Goal: Book appointment/travel/reservation

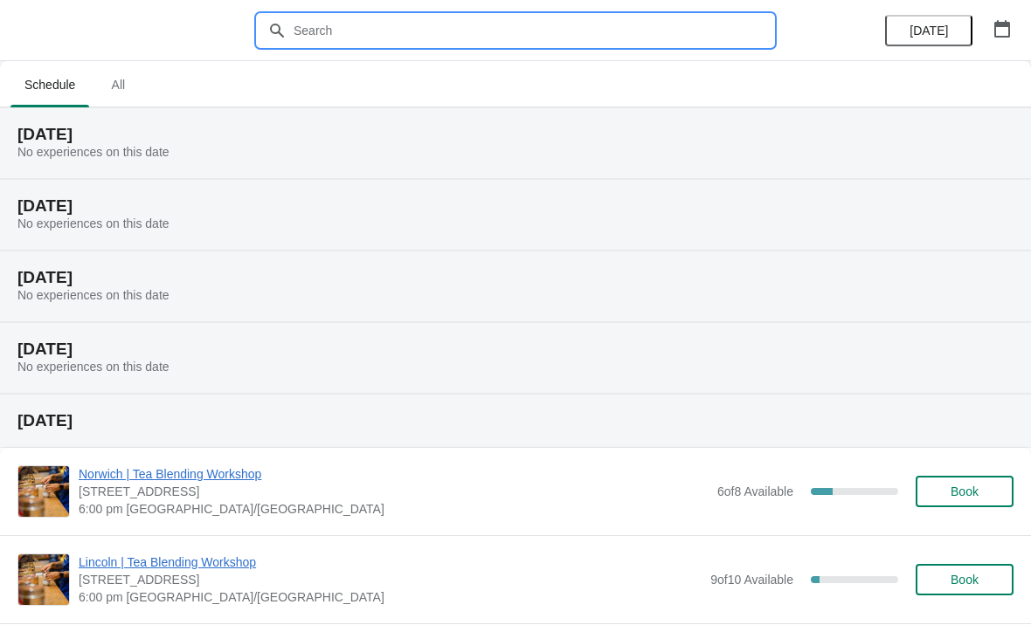
click at [388, 30] on input "text" at bounding box center [533, 30] width 480 height 31
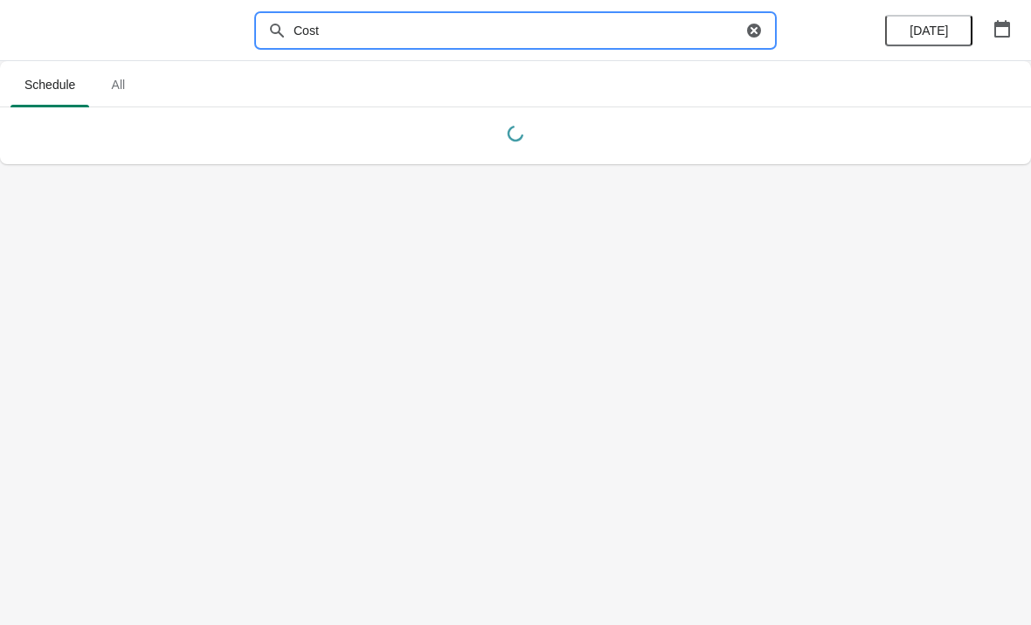
click at [378, 35] on input "Cost" at bounding box center [517, 30] width 449 height 31
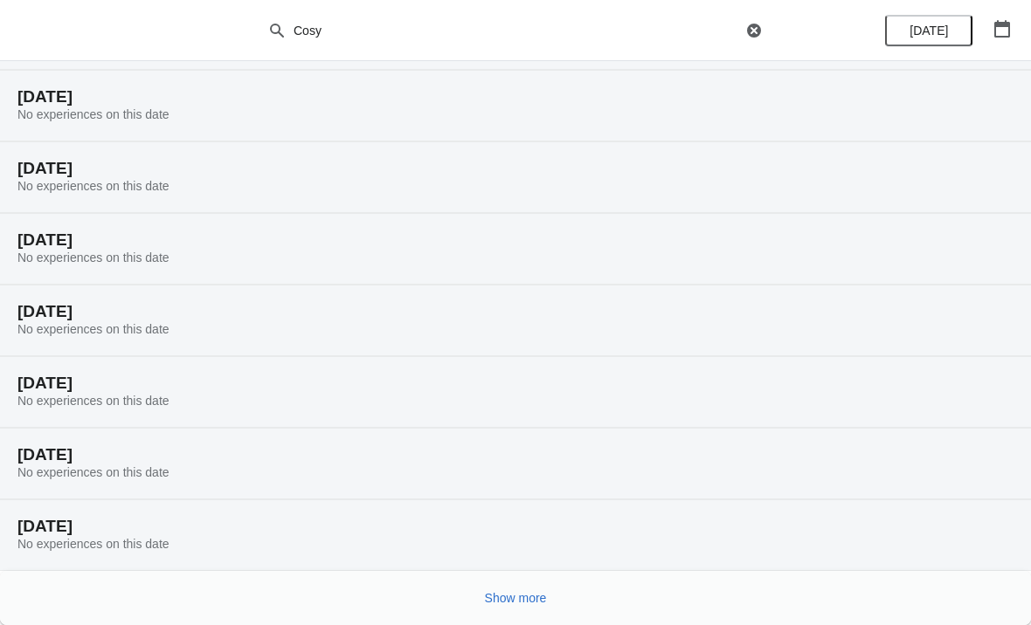
scroll to position [109, 0]
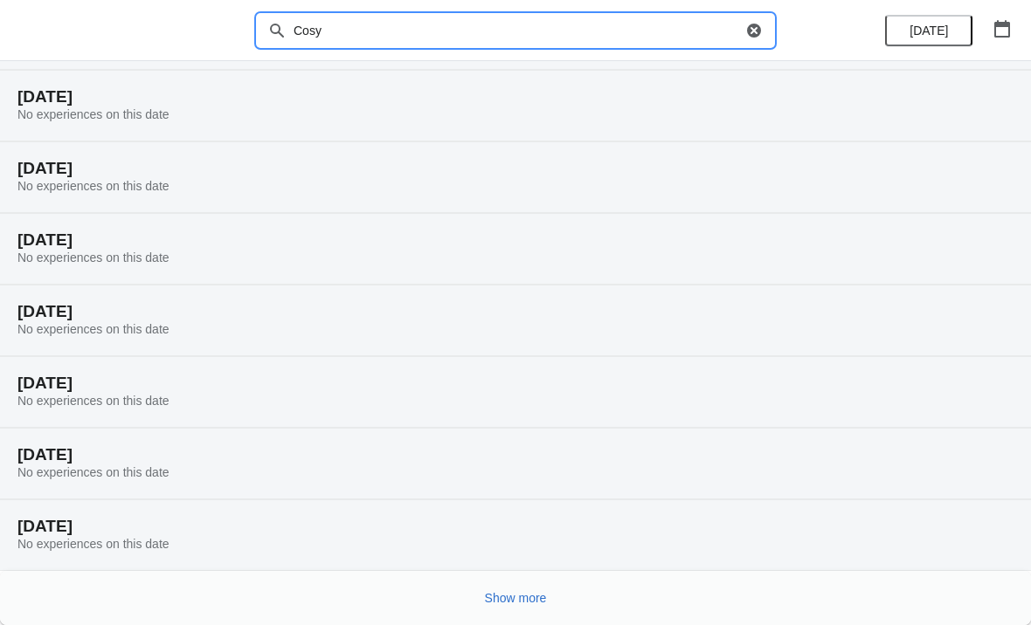
type input "Cosy"
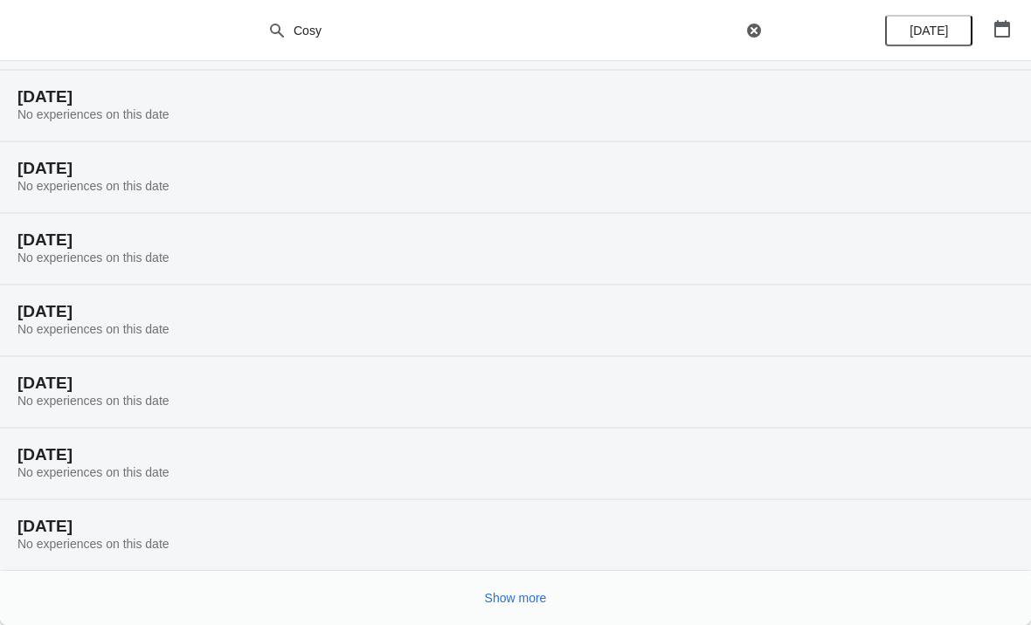
click at [527, 603] on span "Show more" at bounding box center [516, 598] width 62 height 14
click at [520, 592] on span "Show more" at bounding box center [516, 598] width 62 height 14
click at [547, 589] on button "Show more" at bounding box center [516, 598] width 76 height 31
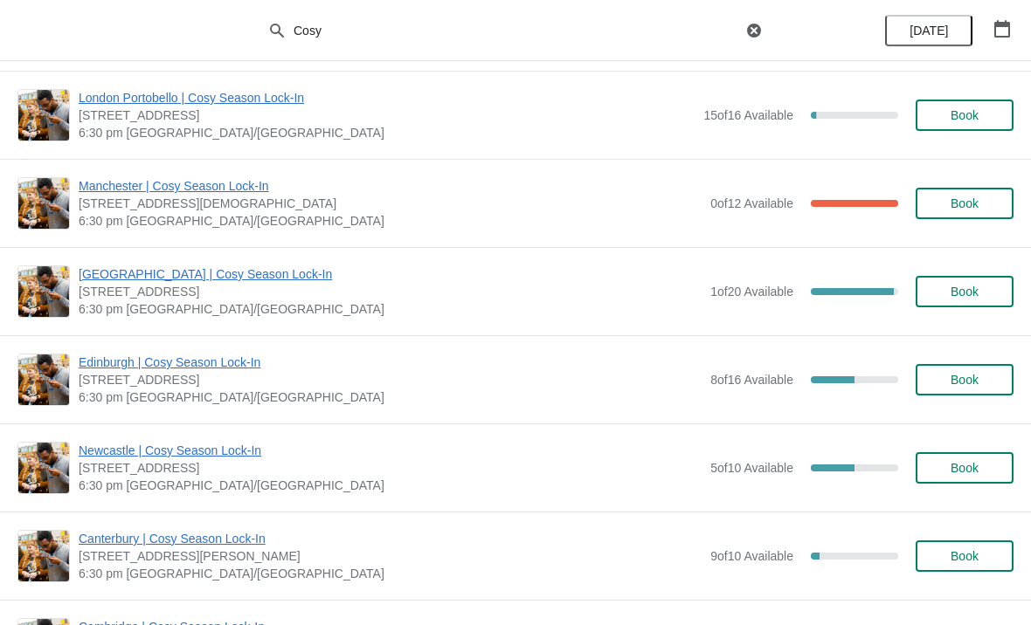
scroll to position [2888, 0]
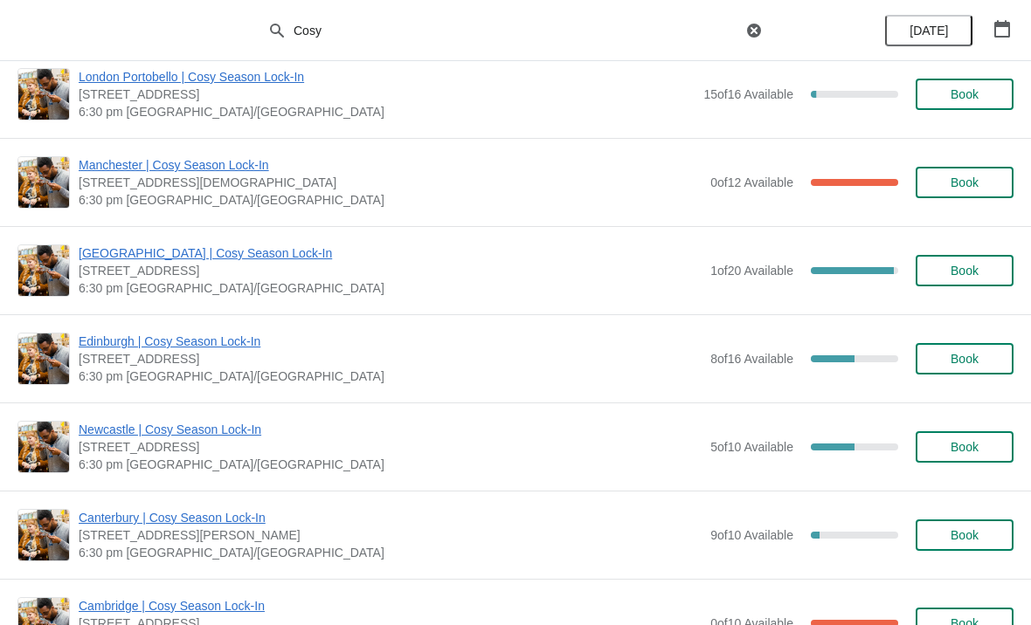
click at [970, 445] on span "Book" at bounding box center [964, 447] width 28 height 14
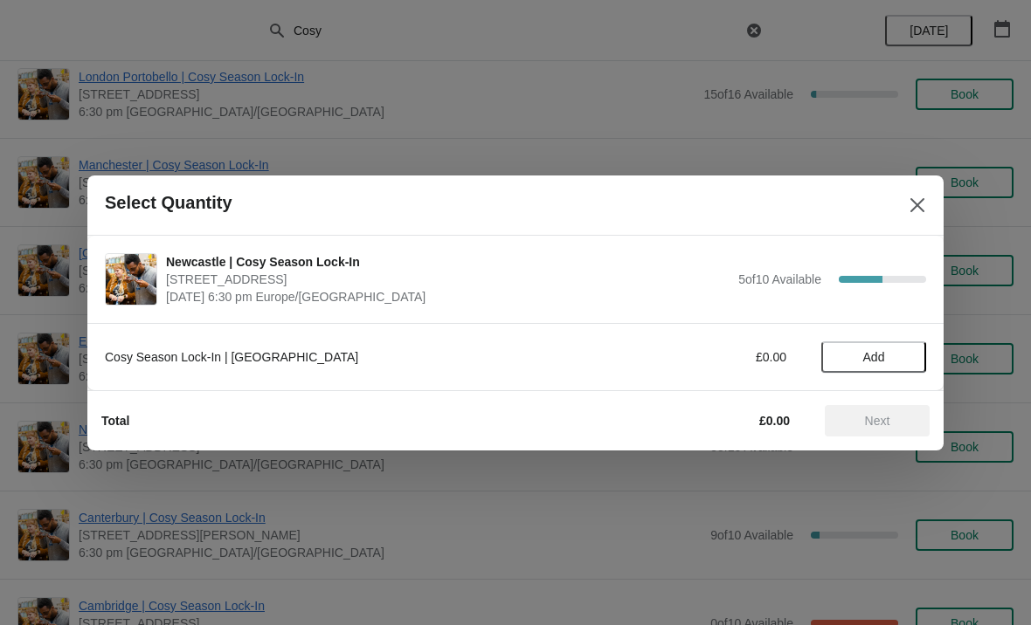
click at [889, 356] on span "Add" at bounding box center [873, 357] width 73 height 14
click at [904, 355] on icon at bounding box center [903, 357] width 6 height 6
click at [885, 434] on button "Next" at bounding box center [876, 420] width 105 height 31
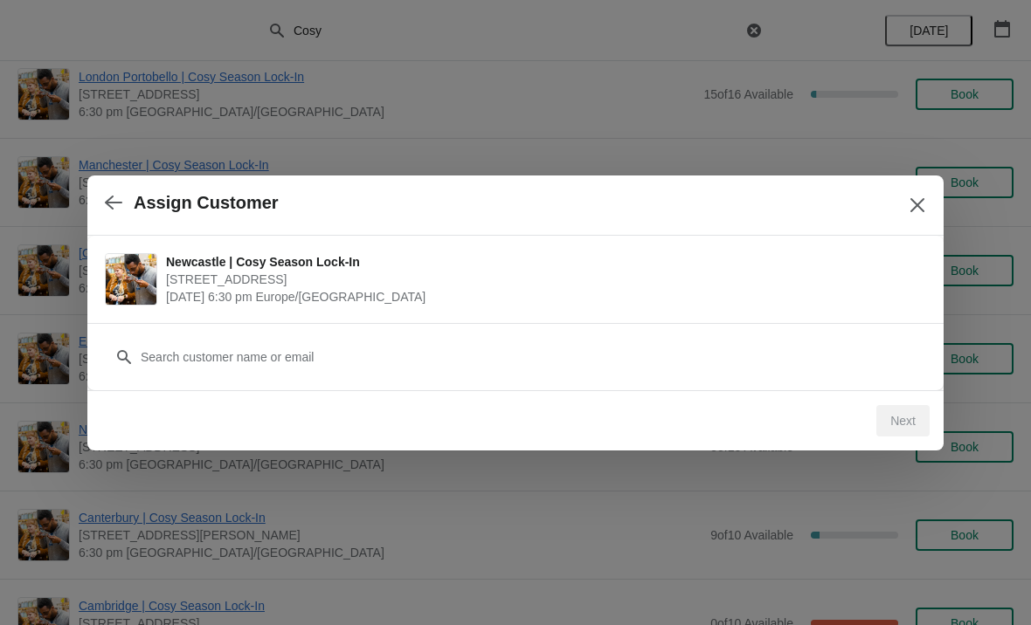
click at [310, 336] on div "Customer" at bounding box center [515, 348] width 821 height 49
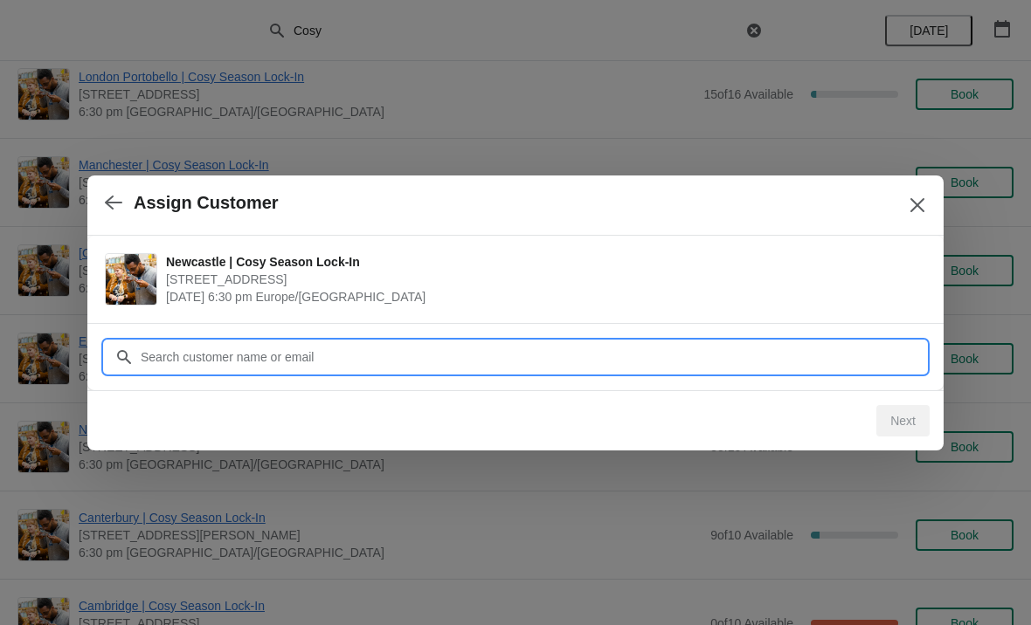
click at [267, 352] on input "Customer" at bounding box center [533, 356] width 786 height 31
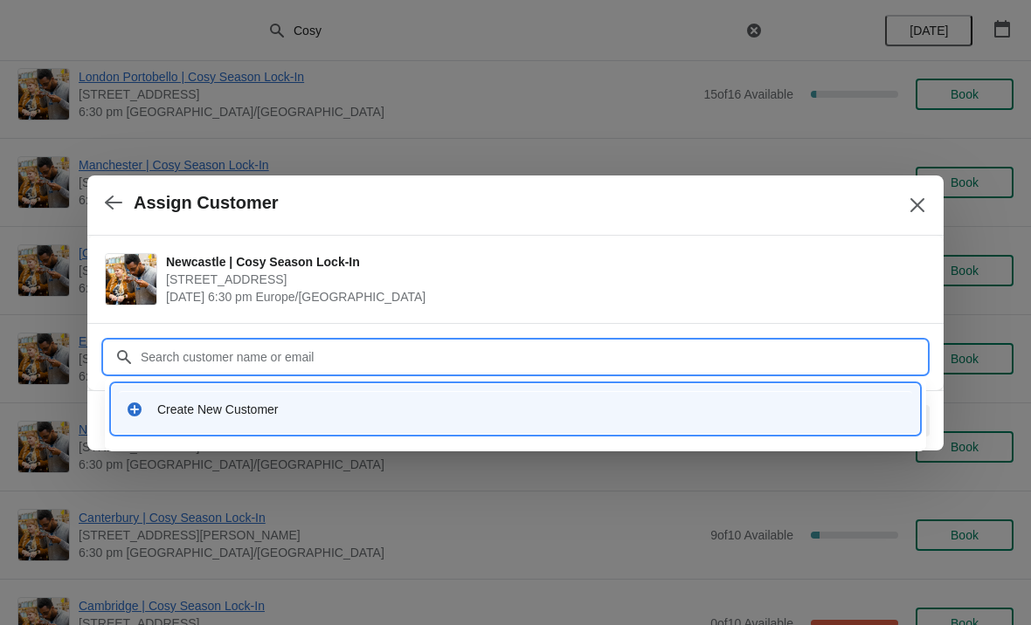
click at [256, 413] on div "Create New Customer" at bounding box center [531, 409] width 748 height 17
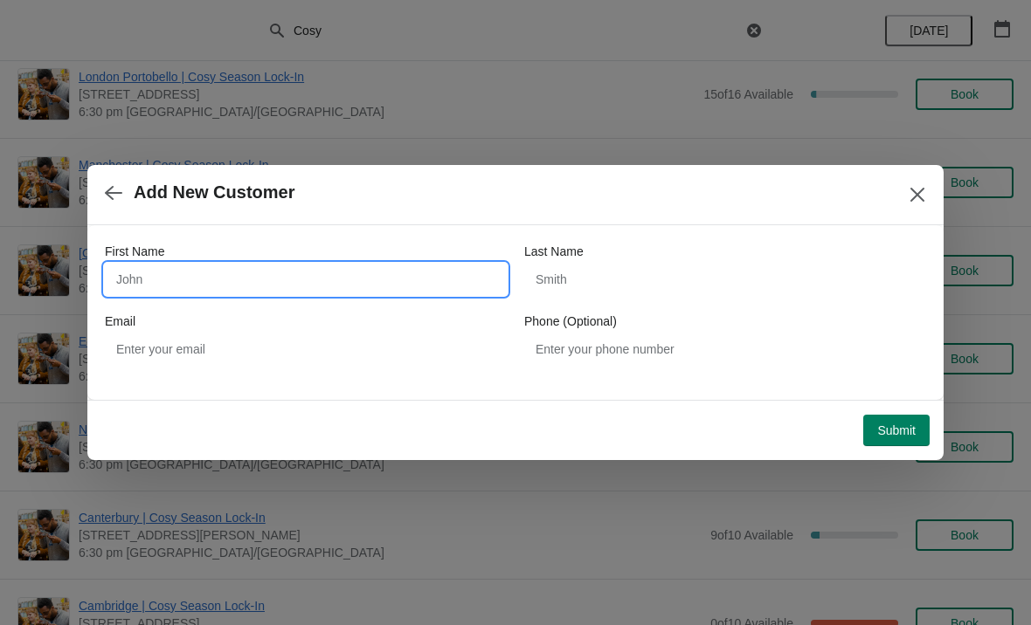
click at [221, 272] on input "First Name" at bounding box center [306, 279] width 402 height 31
type input "[PERSON_NAME]"
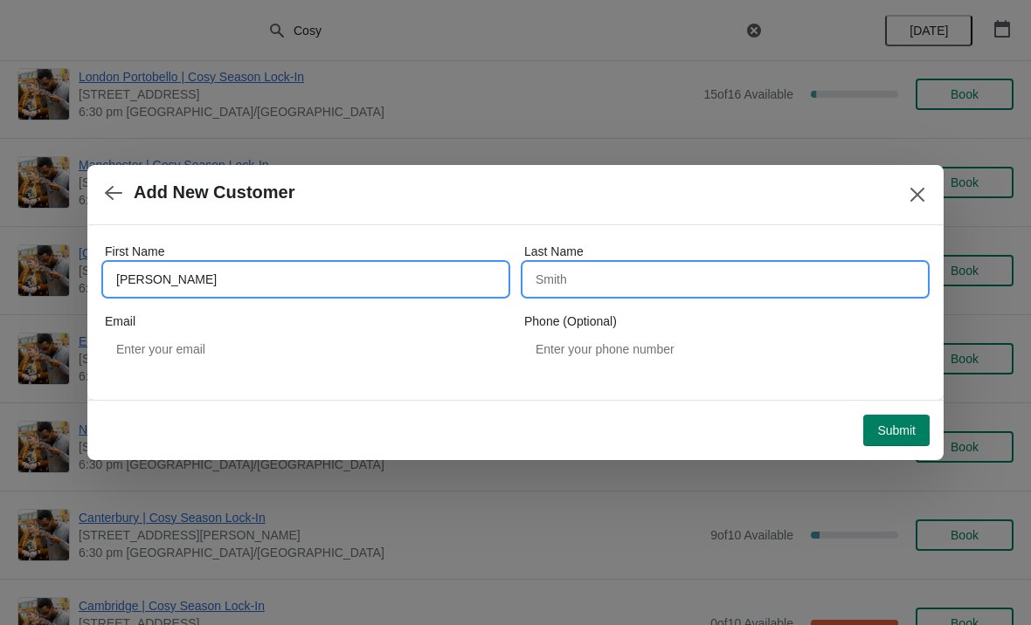
click at [698, 268] on input "Last Name" at bounding box center [725, 279] width 402 height 31
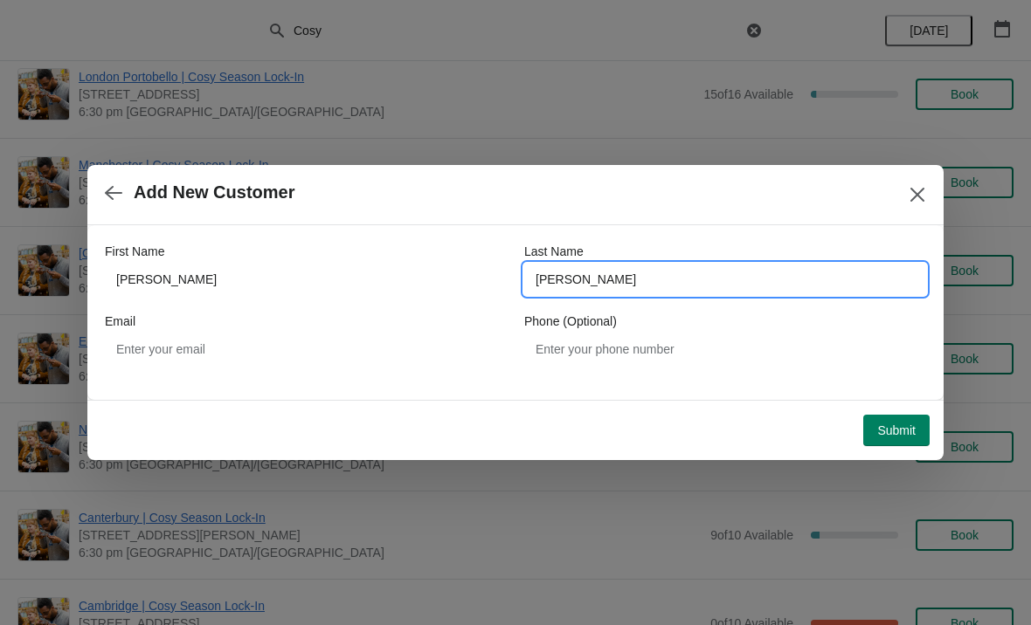
type input "[PERSON_NAME]"
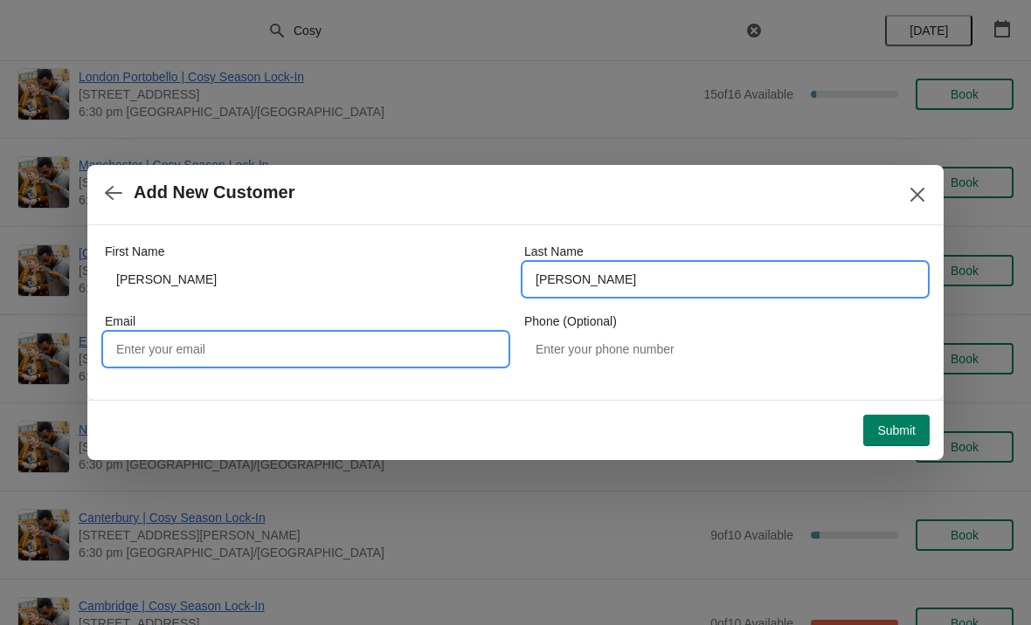
click at [314, 354] on input "Email" at bounding box center [306, 349] width 402 height 31
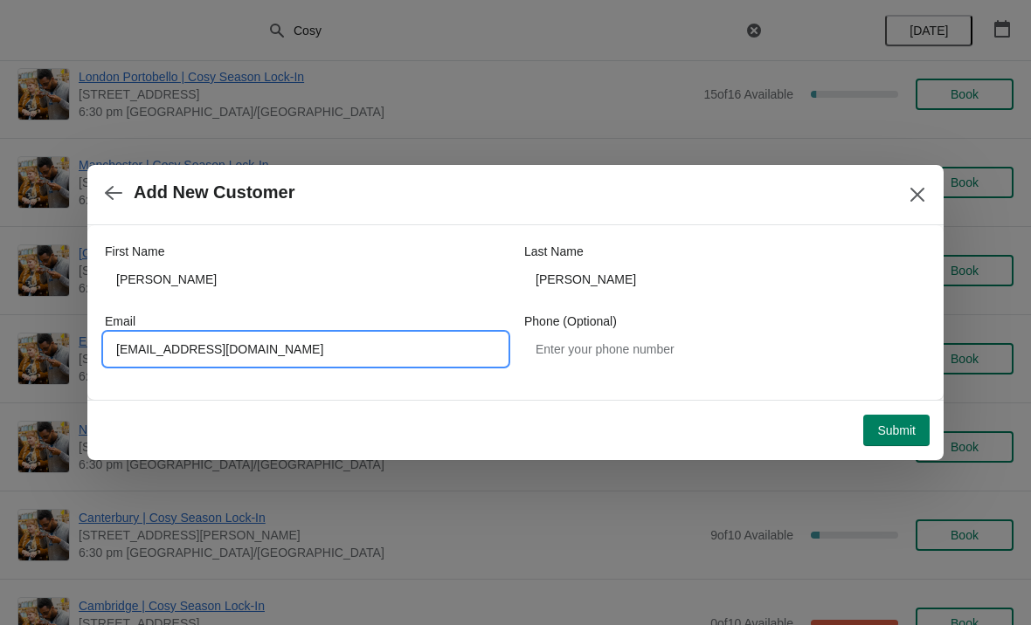
type input "[EMAIL_ADDRESS][DOMAIN_NAME]"
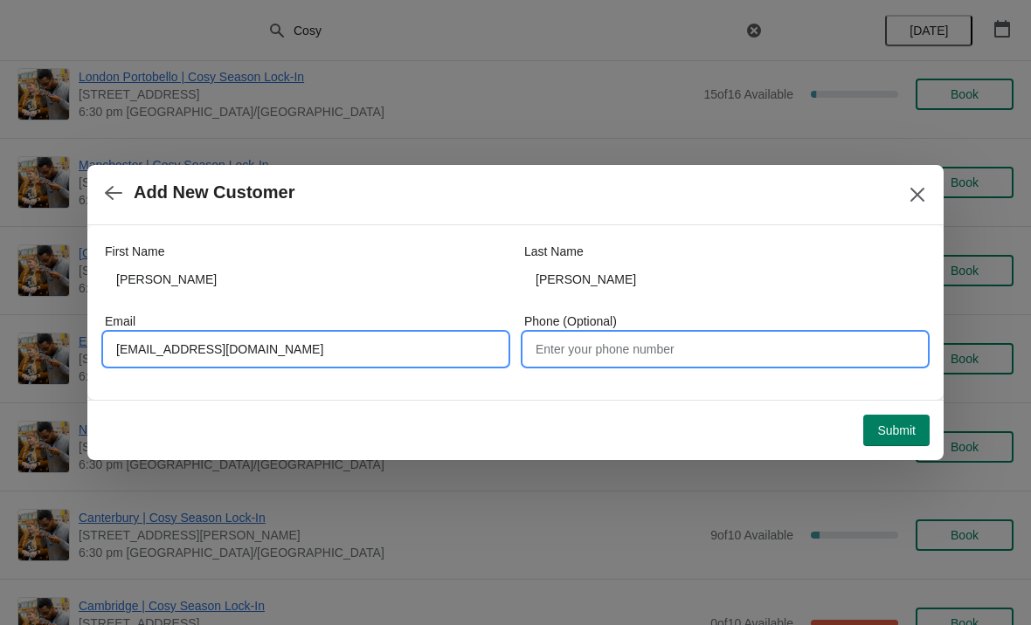
click at [634, 343] on input "Phone (Optional)" at bounding box center [725, 349] width 402 height 31
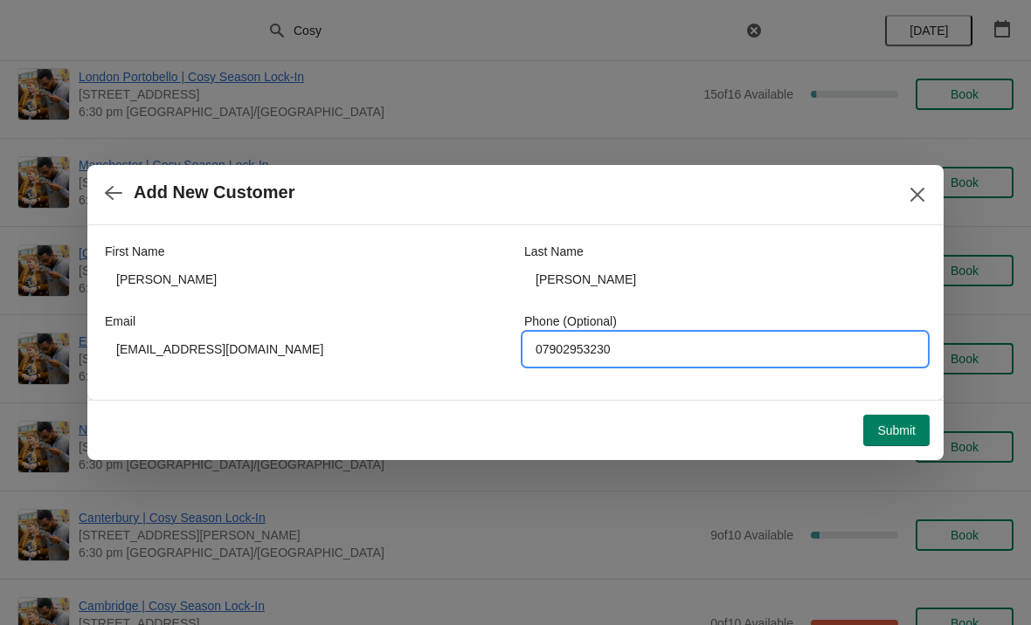
type input "07902953230"
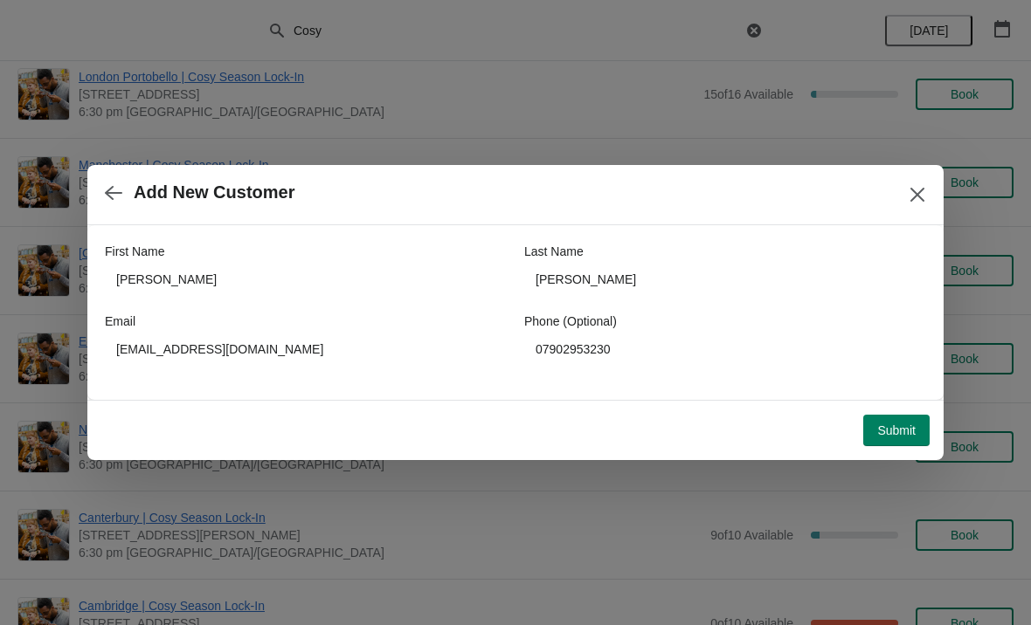
click at [898, 427] on span "Submit" at bounding box center [896, 431] width 38 height 14
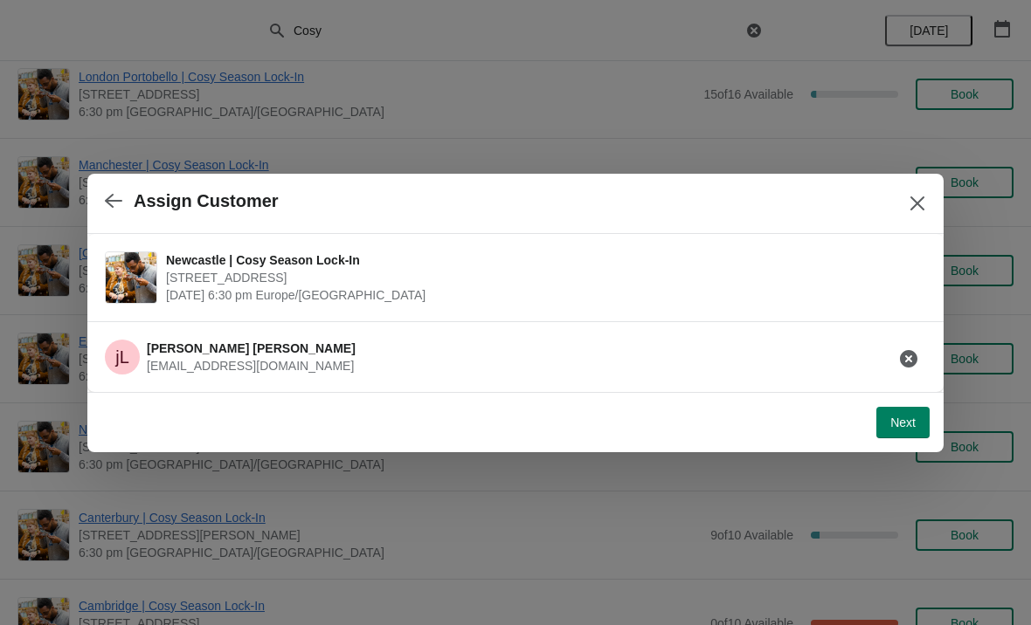
click at [899, 416] on span "Next" at bounding box center [902, 423] width 25 height 14
select select "No"
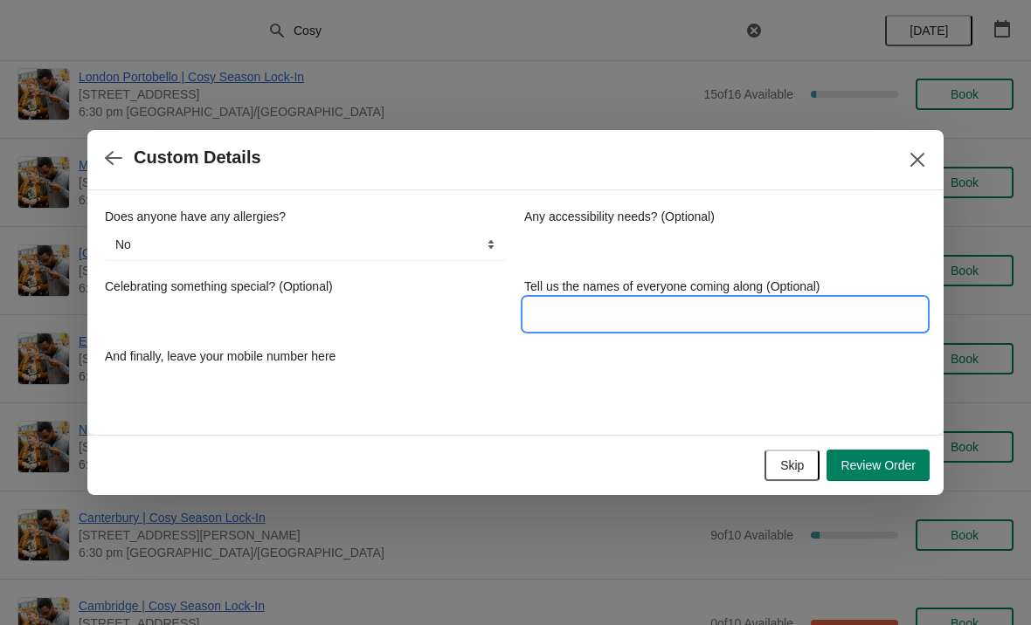
click at [621, 310] on input "Tell us the names of everyone coming along (Optional)" at bounding box center [725, 314] width 402 height 31
type input "[PERSON_NAME] and [PERSON_NAME]"
click at [291, 291] on label "Celebrating something special? (Optional)" at bounding box center [219, 286] width 228 height 17
click at [291, 299] on input "Celebrating something special? (Optional)" at bounding box center [306, 314] width 402 height 31
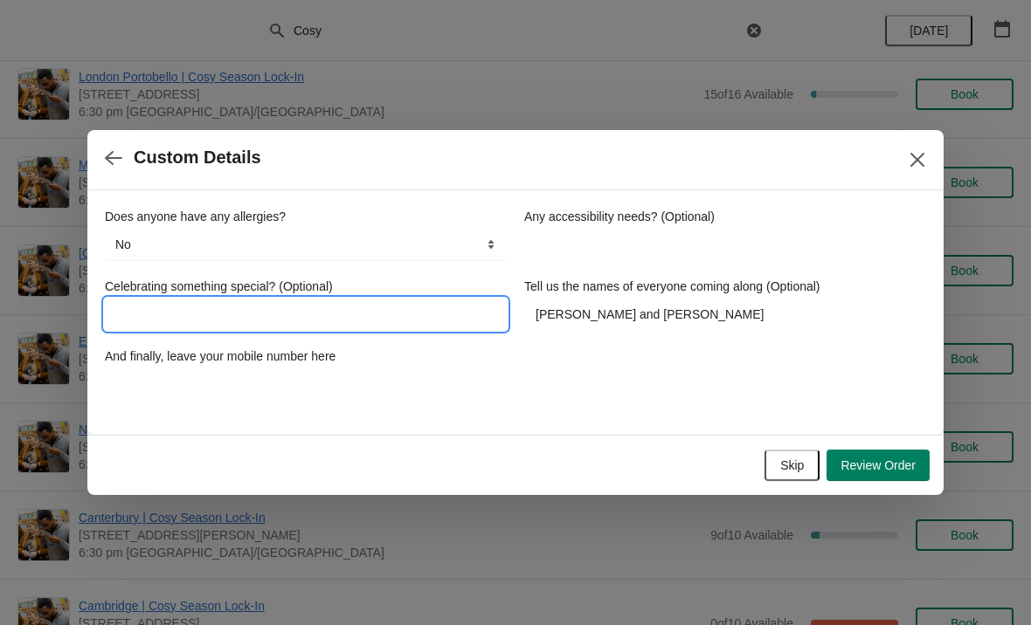
click at [229, 325] on input "Celebrating something special? (Optional)" at bounding box center [306, 314] width 402 height 31
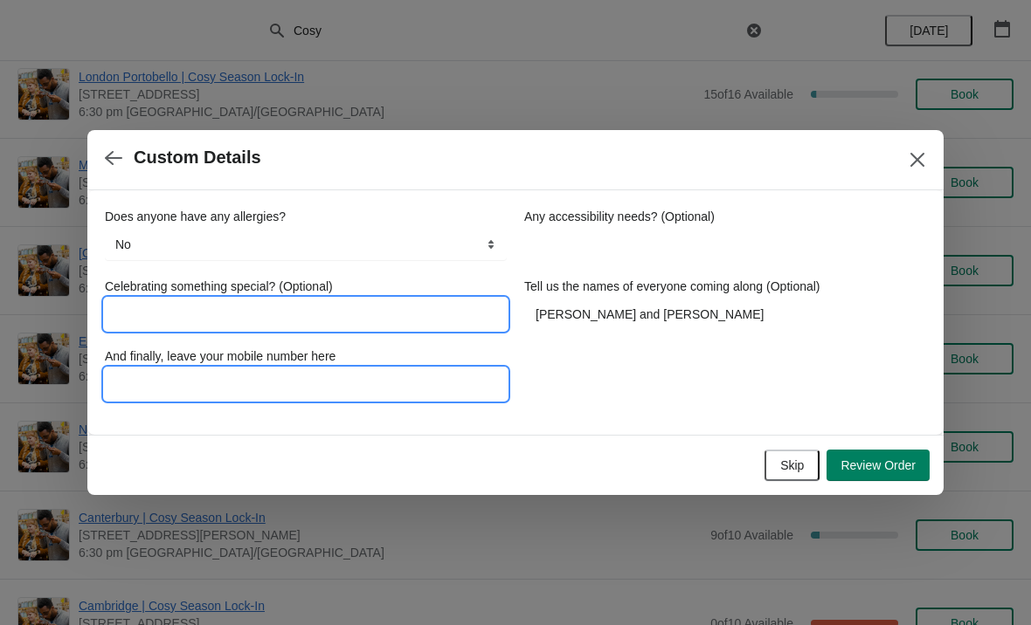
click at [296, 383] on input "And finally, leave your mobile number here" at bounding box center [306, 384] width 402 height 31
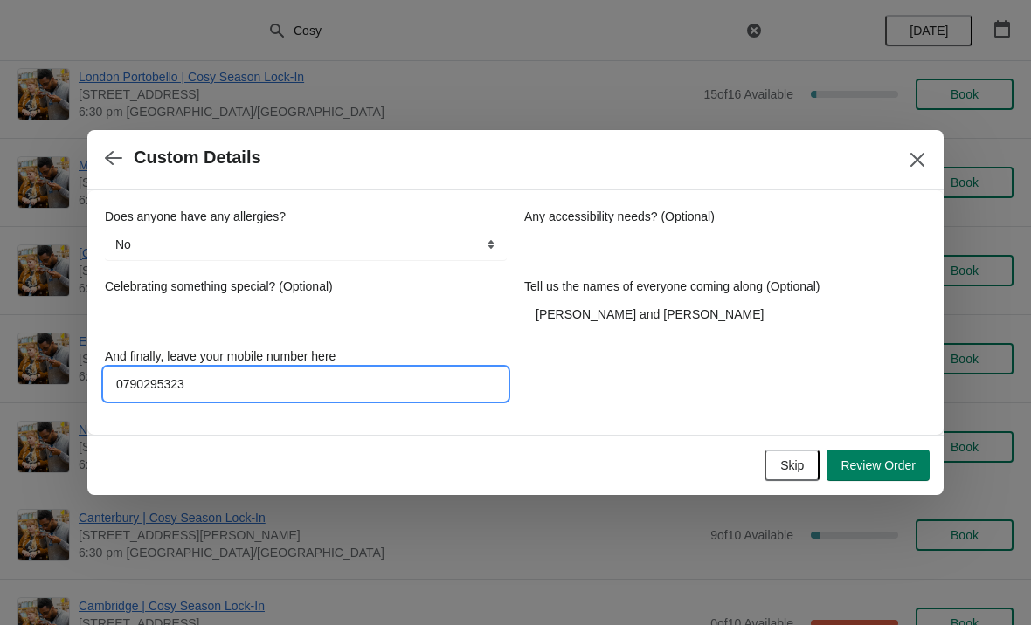
type input "07902953230"
click at [871, 479] on button "Review Order" at bounding box center [877, 465] width 103 height 31
